Goal: Information Seeking & Learning: Learn about a topic

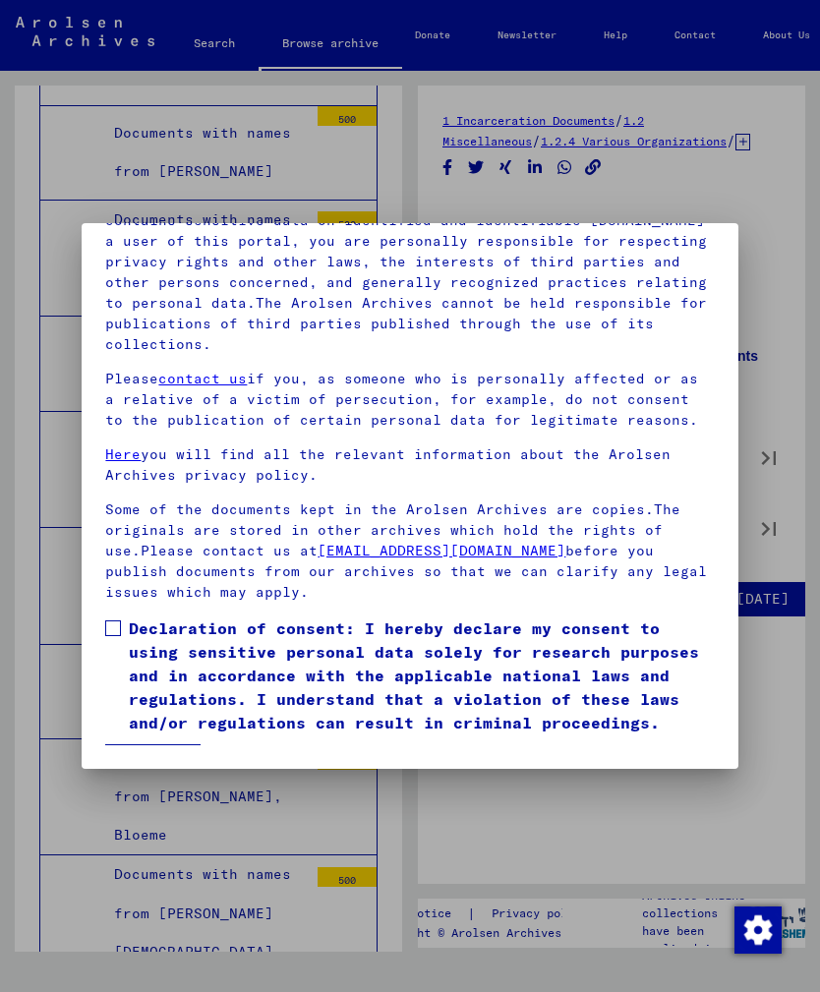
scroll to position [245, 0]
click at [164, 744] on button "I agree" at bounding box center [152, 762] width 95 height 37
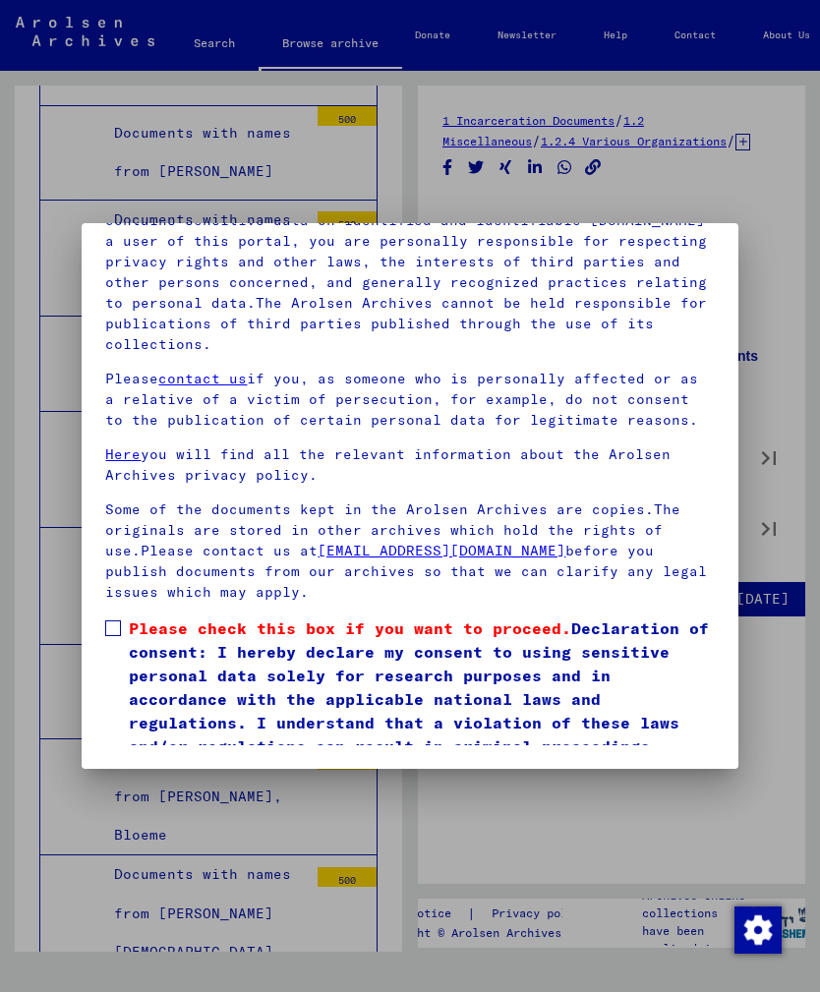
click at [105, 620] on span at bounding box center [113, 628] width 16 height 16
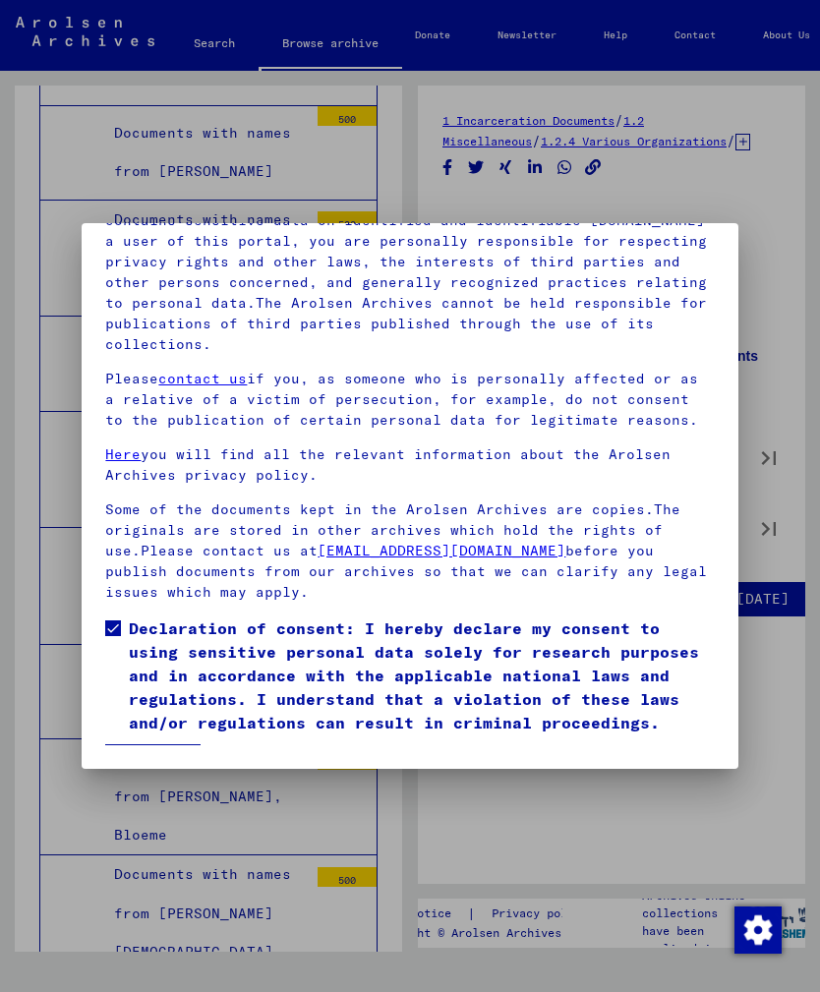
click at [185, 744] on button "I agree" at bounding box center [152, 762] width 95 height 37
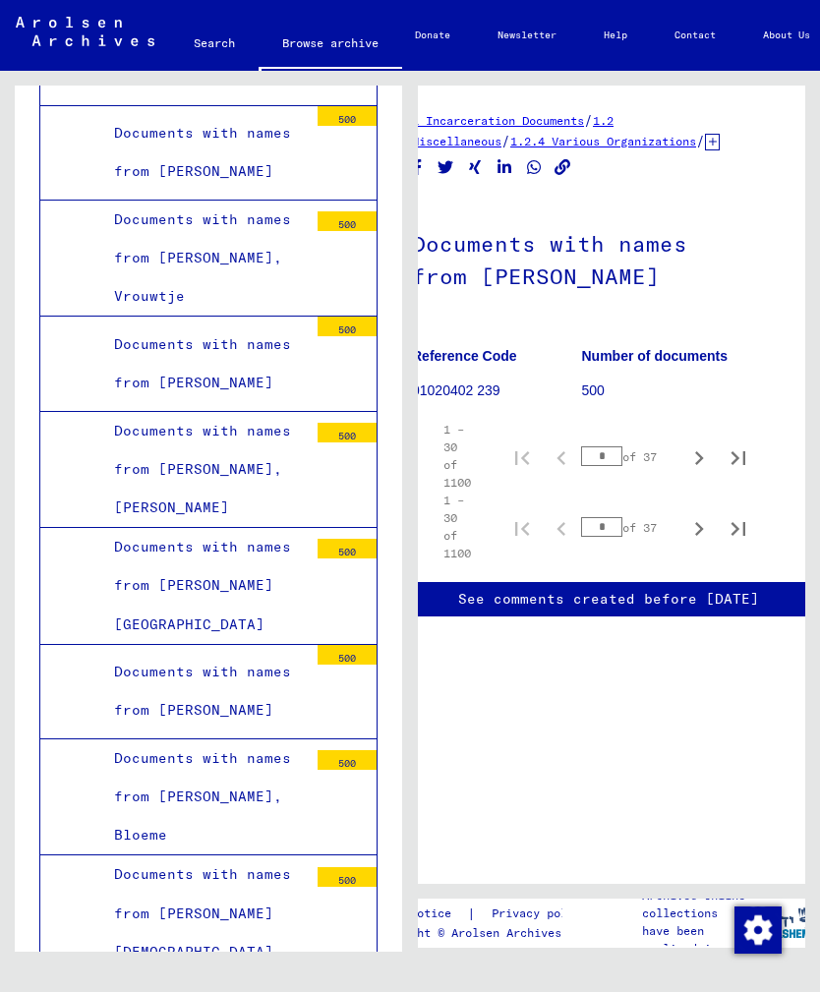
scroll to position [0, 30]
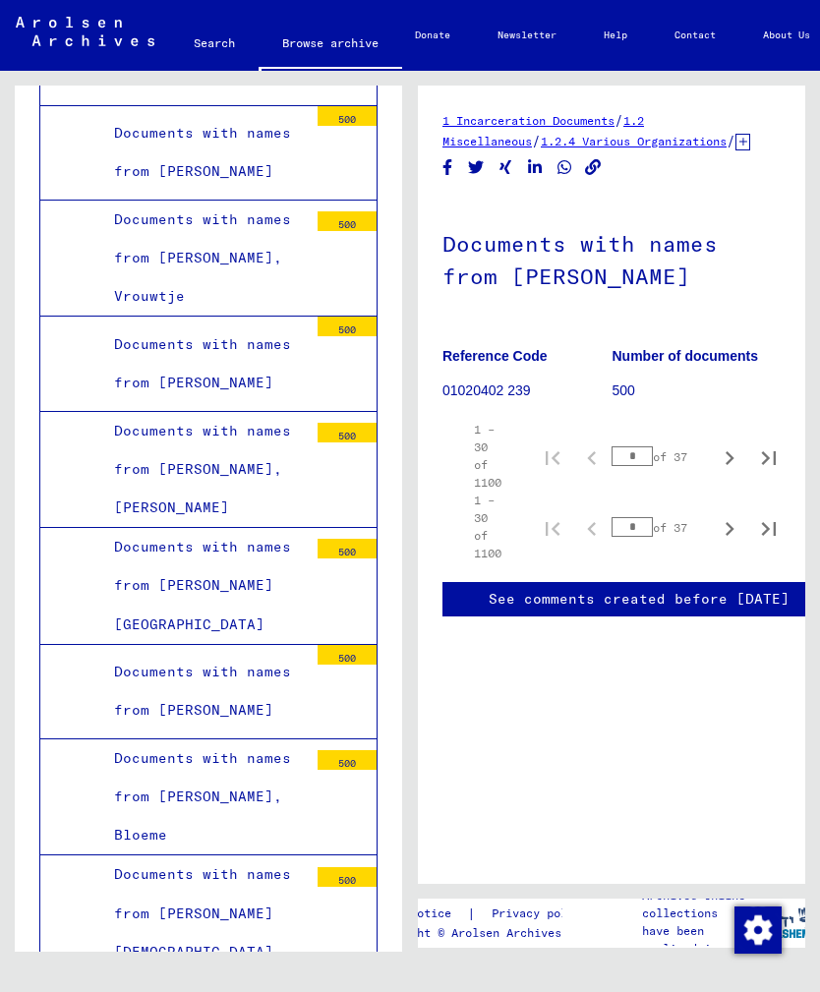
scroll to position [0, 0]
click at [599, 115] on link "1 Incarceration Documents" at bounding box center [528, 120] width 172 height 15
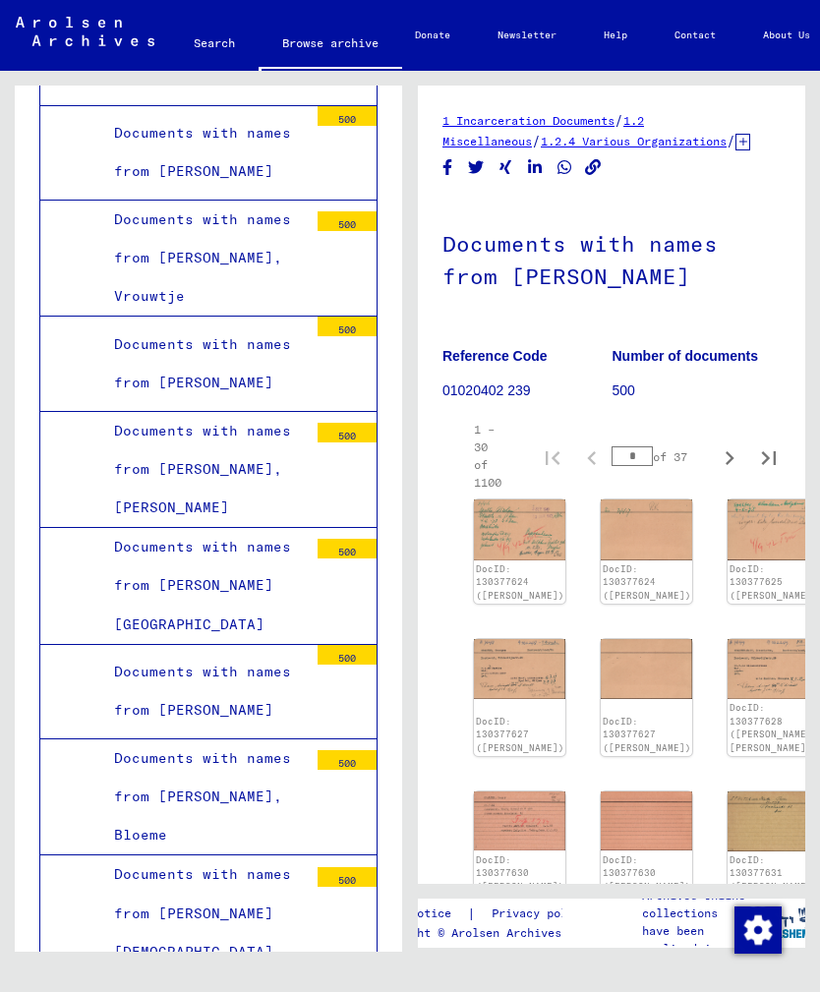
click at [507, 529] on img at bounding box center [519, 529] width 91 height 60
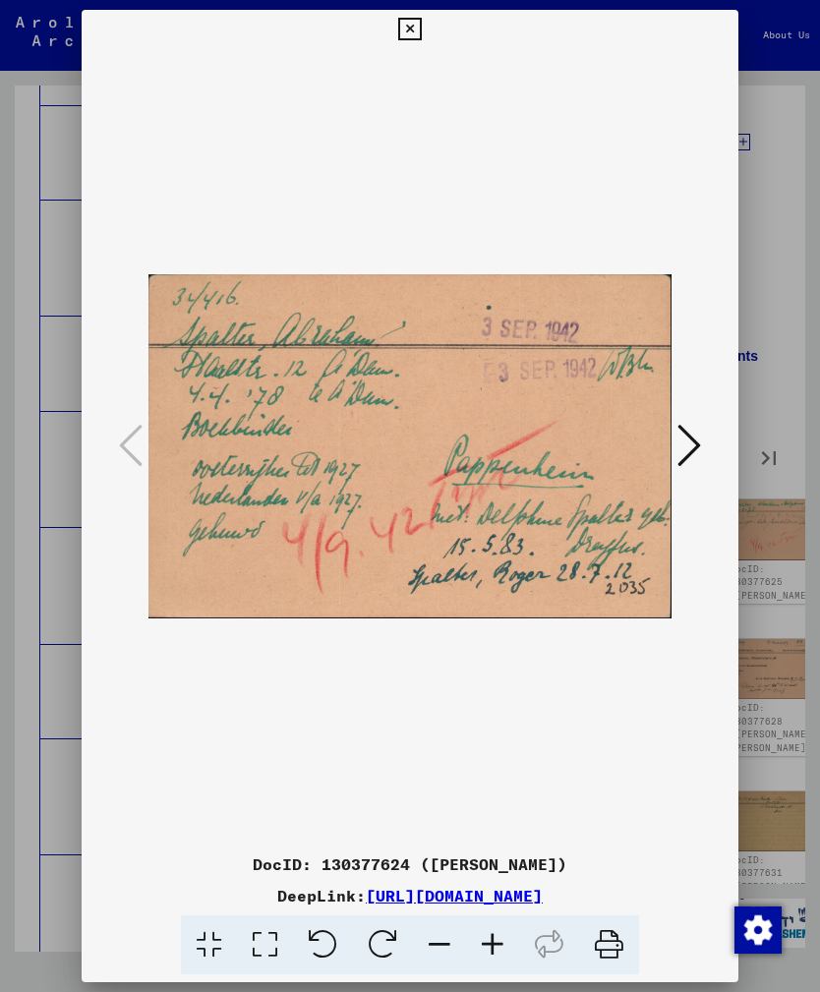
click at [686, 457] on icon at bounding box center [689, 445] width 24 height 47
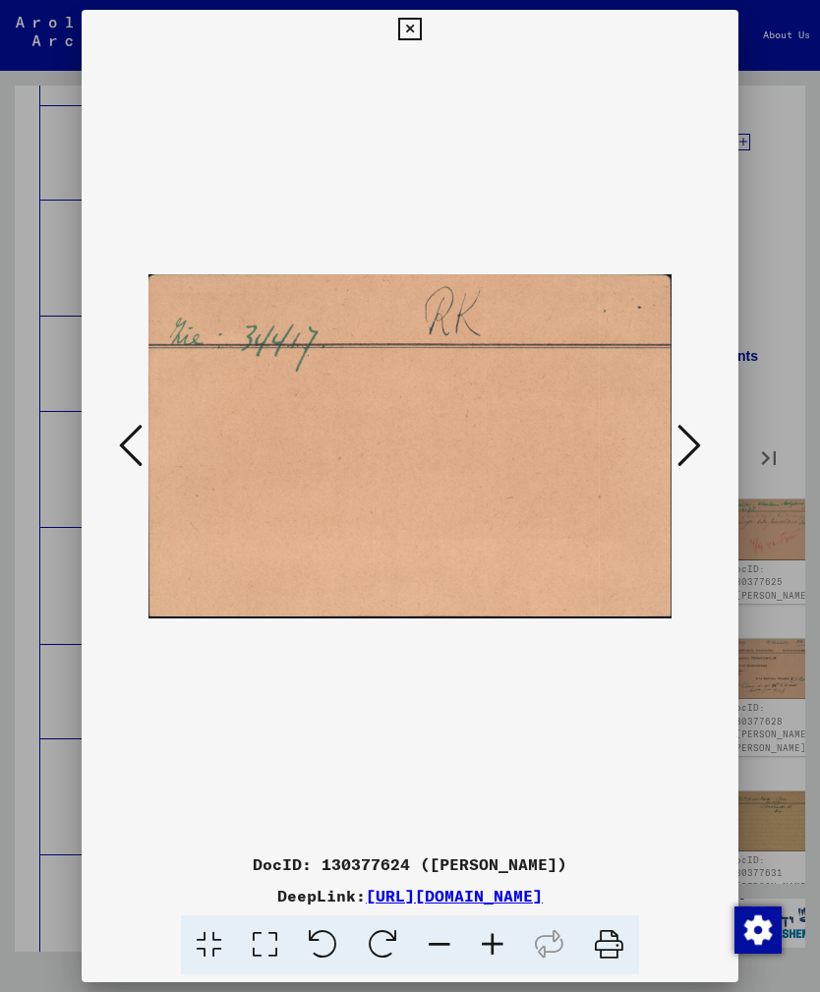
click at [682, 452] on icon at bounding box center [689, 445] width 24 height 47
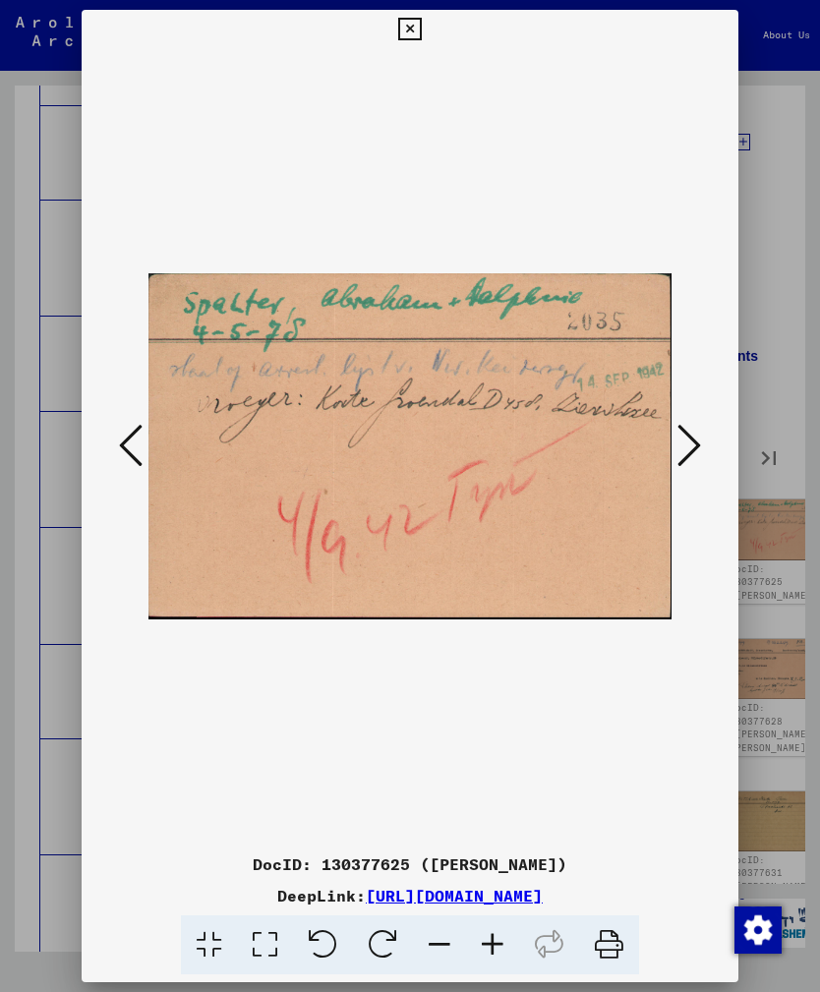
click at [683, 448] on icon at bounding box center [689, 445] width 24 height 47
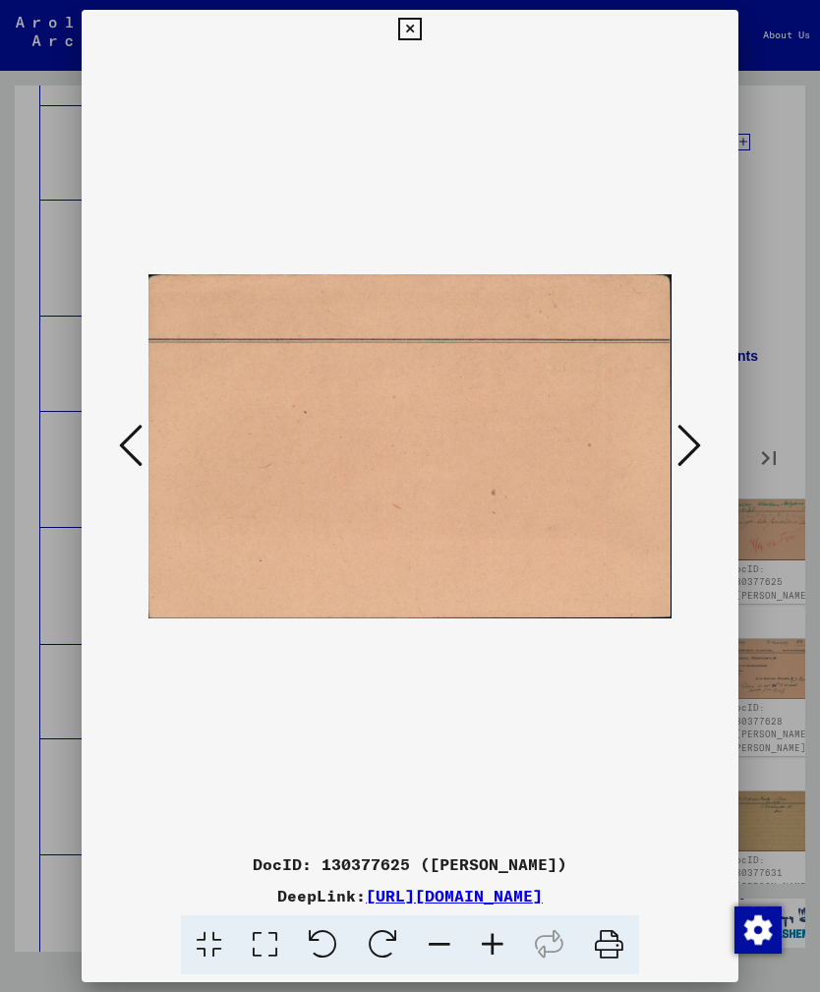
click at [421, 24] on icon at bounding box center [409, 30] width 23 height 24
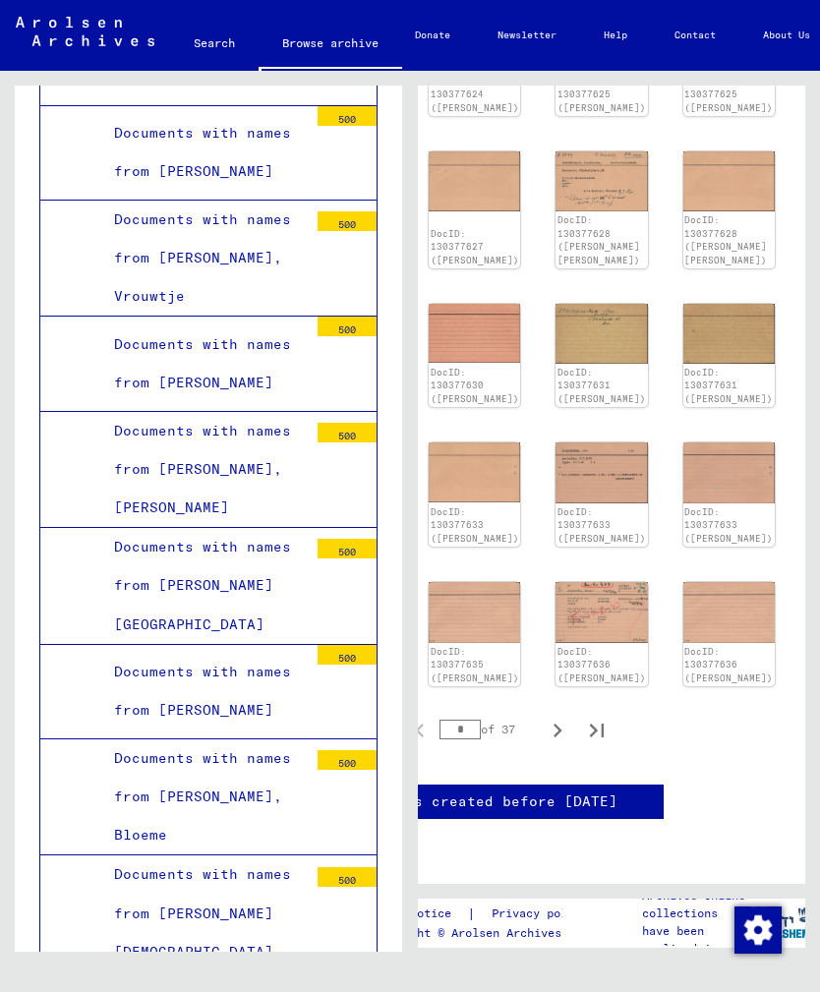
scroll to position [600, 168]
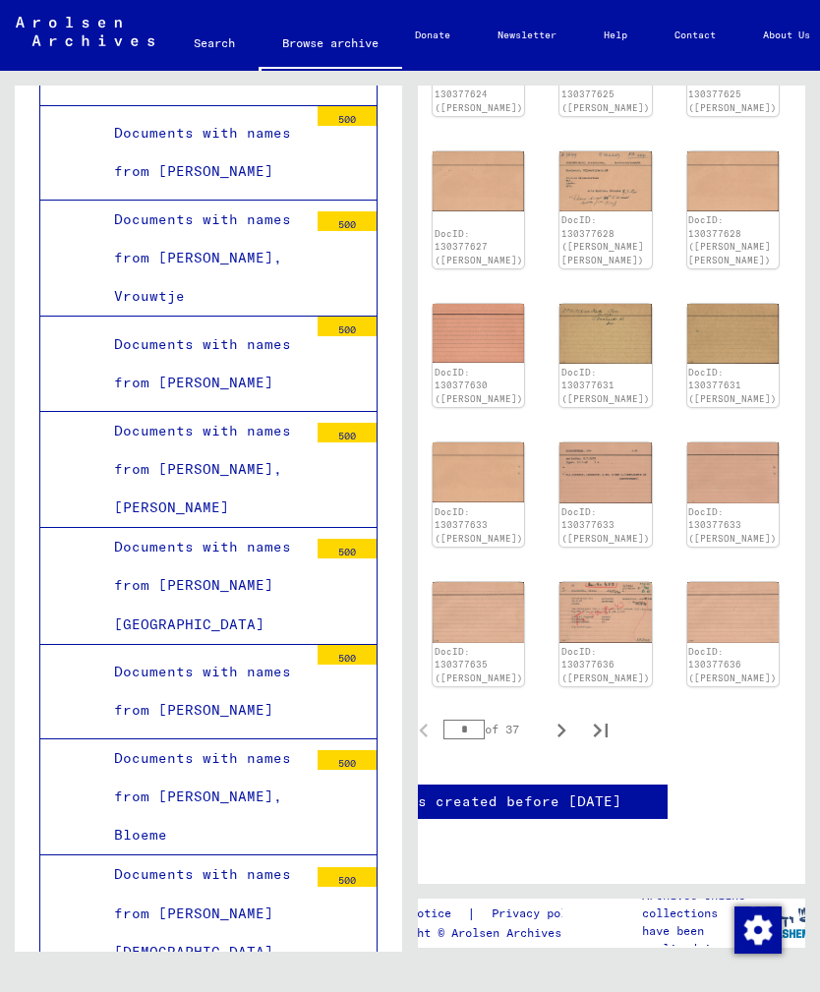
click at [562, 717] on icon "Next page" at bounding box center [562, 731] width 28 height 28
type input "*"
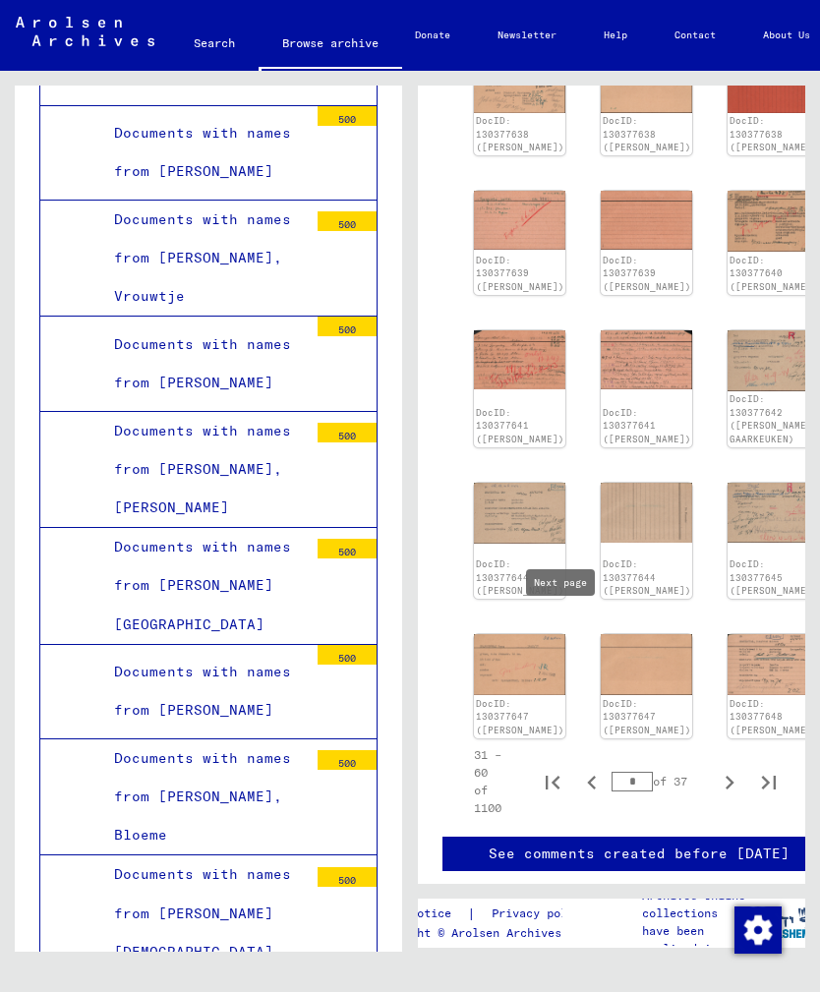
scroll to position [450, 0]
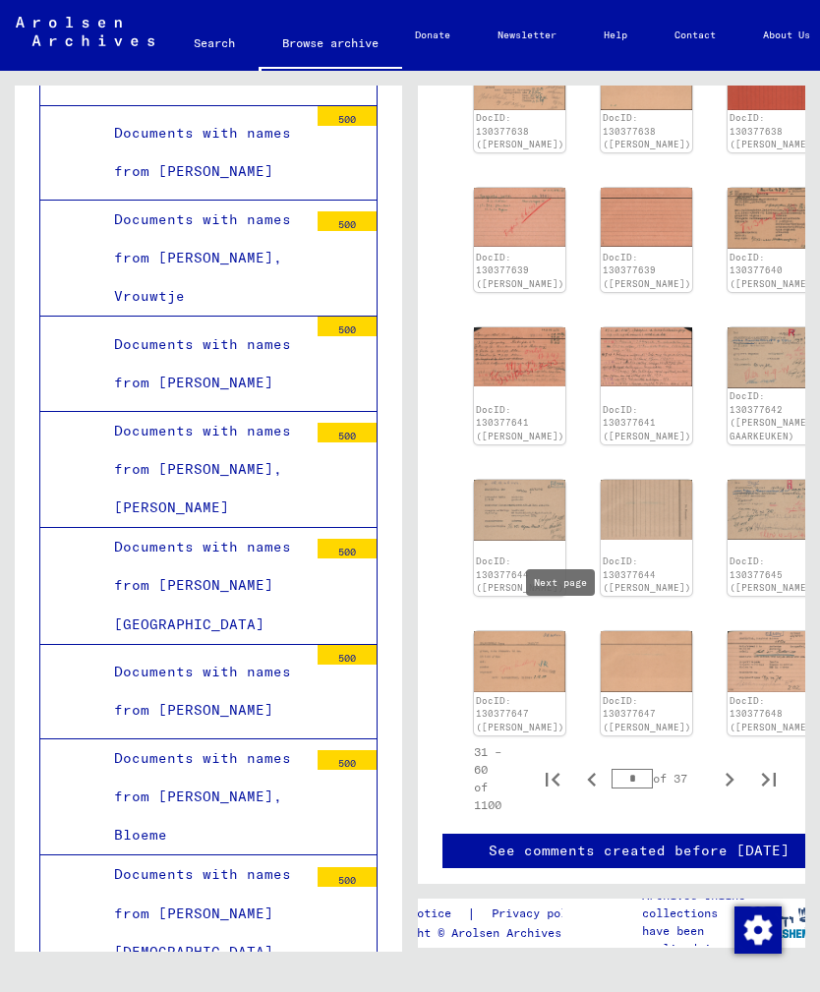
click at [734, 766] on icon "Next page" at bounding box center [730, 780] width 28 height 28
type input "*"
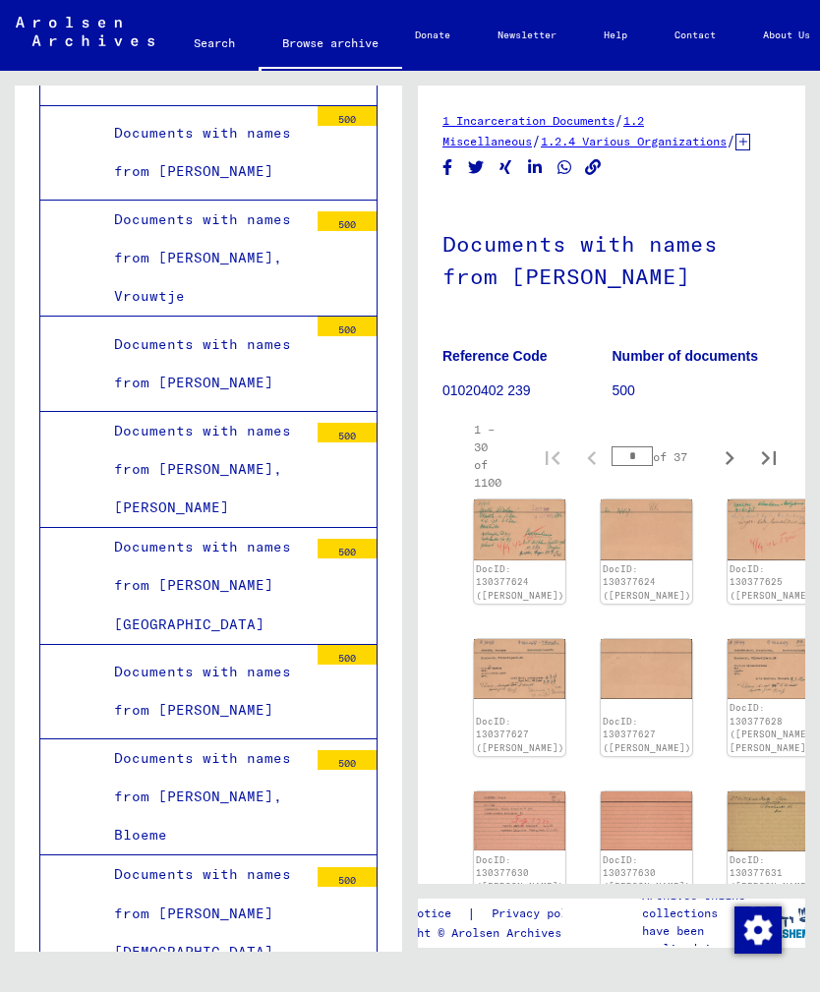
click at [644, 122] on link "1.2 Miscellaneous" at bounding box center [543, 130] width 202 height 35
click at [547, 144] on link "1.2.4 Various Organizations" at bounding box center [634, 141] width 186 height 15
